Goal: Find specific page/section: Find specific page/section

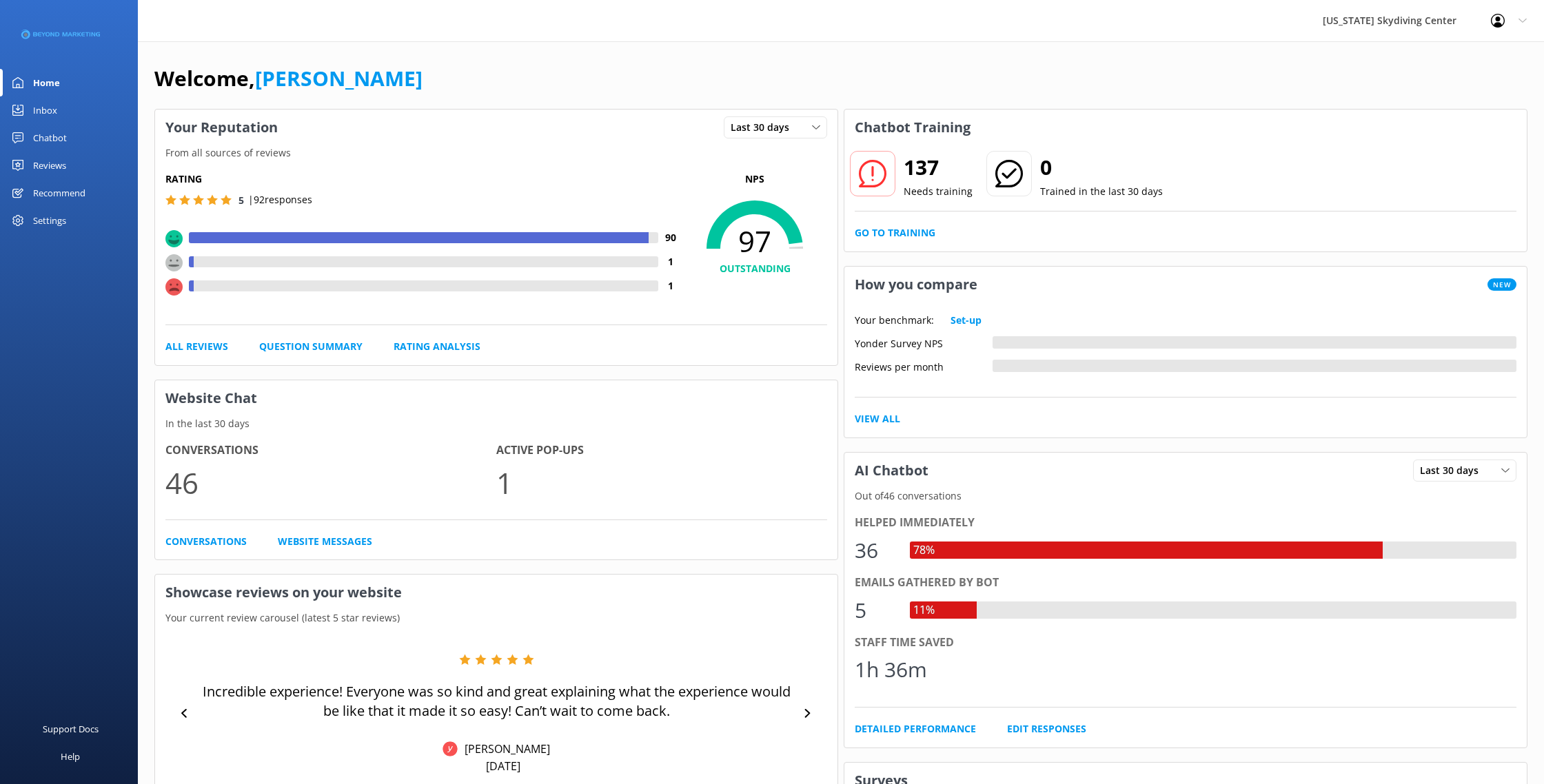
click at [61, 164] on div "Reviews" at bounding box center [49, 165] width 33 height 28
